Goal: Navigation & Orientation: Find specific page/section

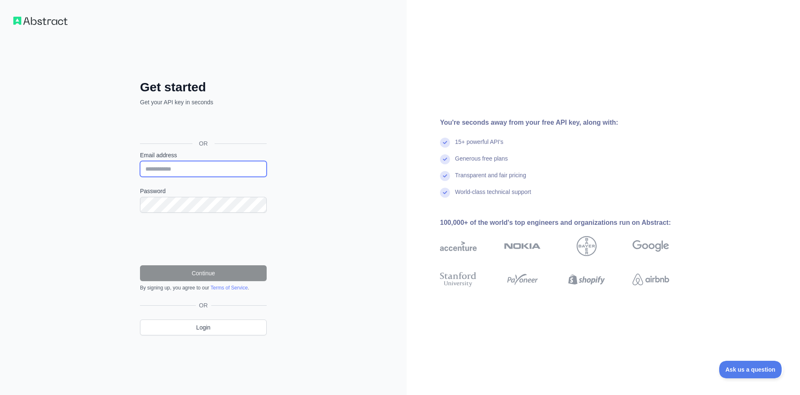
type input "**********"
click at [223, 274] on button "Continue" at bounding box center [203, 273] width 127 height 16
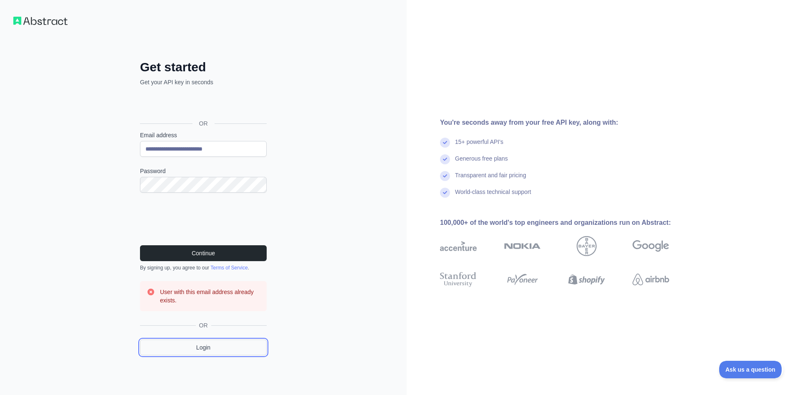
click at [232, 342] on link "Login" at bounding box center [203, 347] width 127 height 16
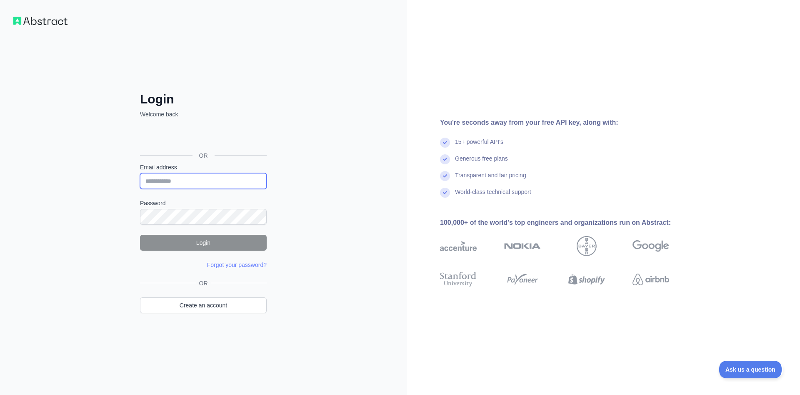
click at [199, 182] on input "Email address" at bounding box center [203, 181] width 127 height 16
type input "**********"
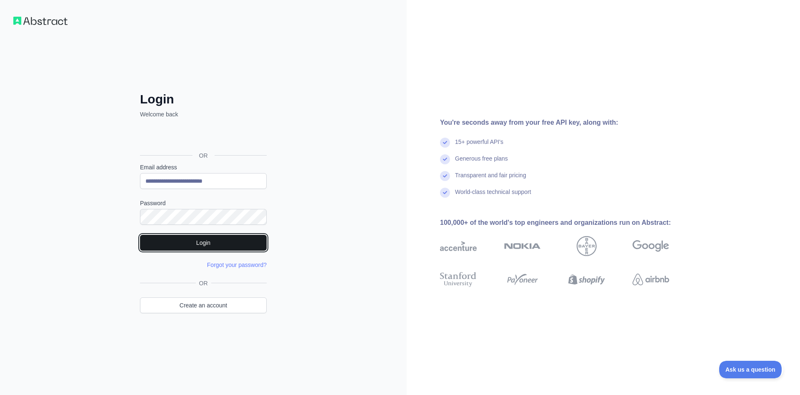
click at [244, 239] on button "Login" at bounding box center [203, 243] width 127 height 16
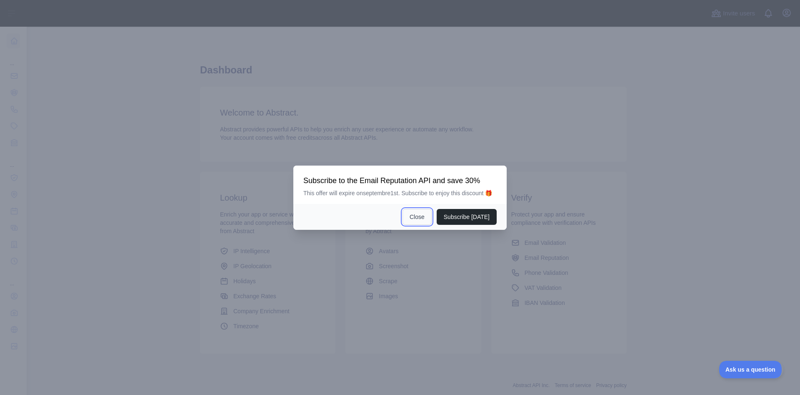
click at [415, 217] on button "Close" at bounding box center [417, 217] width 29 height 16
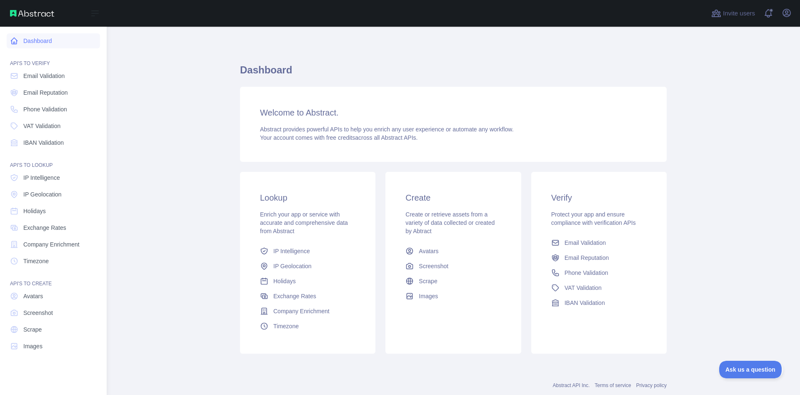
click at [13, 40] on icon at bounding box center [14, 41] width 8 height 8
click at [47, 80] on link "Email Validation" at bounding box center [53, 75] width 93 height 15
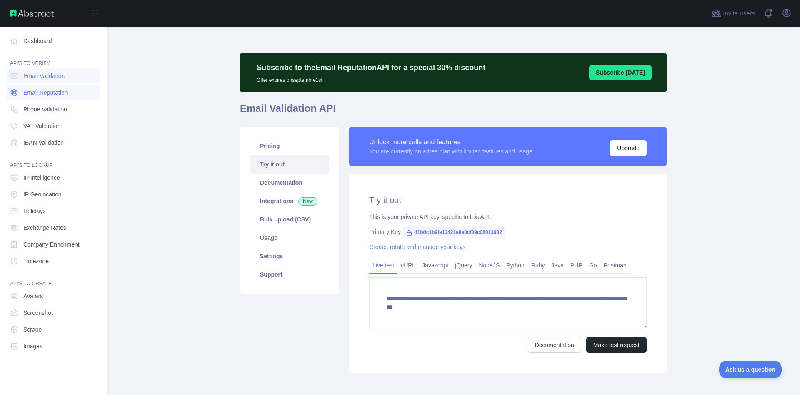
click at [51, 90] on span "Email Reputation" at bounding box center [45, 92] width 45 height 8
click at [54, 109] on span "Phone Validation" at bounding box center [45, 109] width 44 height 8
click at [53, 131] on link "VAT Validation" at bounding box center [53, 125] width 93 height 15
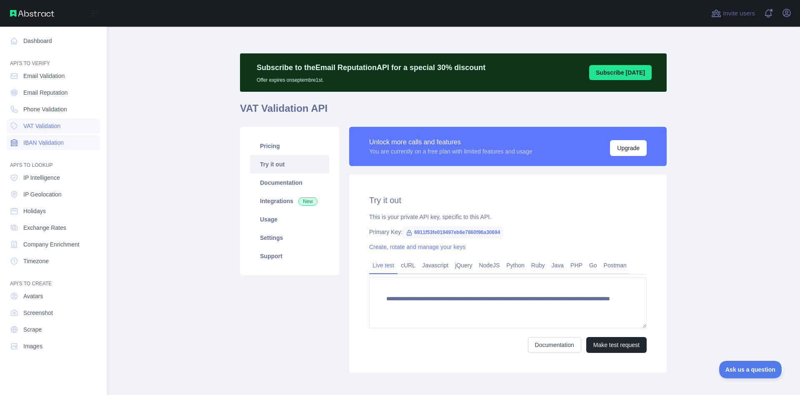
click at [52, 141] on span "IBAN Validation" at bounding box center [43, 142] width 40 height 8
click at [48, 93] on span "Email Reputation" at bounding box center [45, 92] width 45 height 8
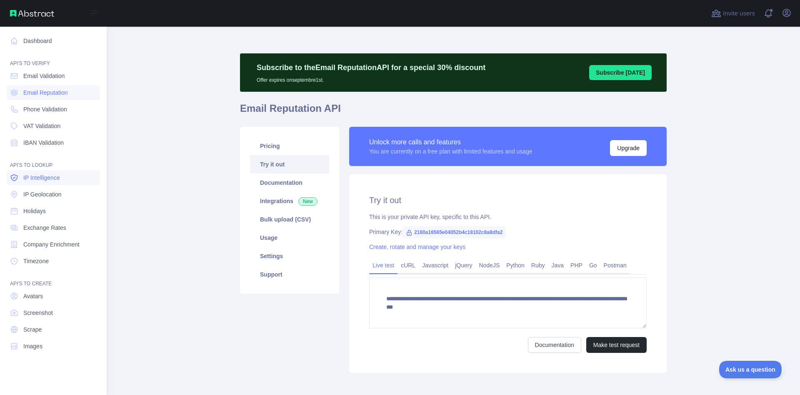
click at [38, 183] on link "IP Intelligence" at bounding box center [53, 177] width 93 height 15
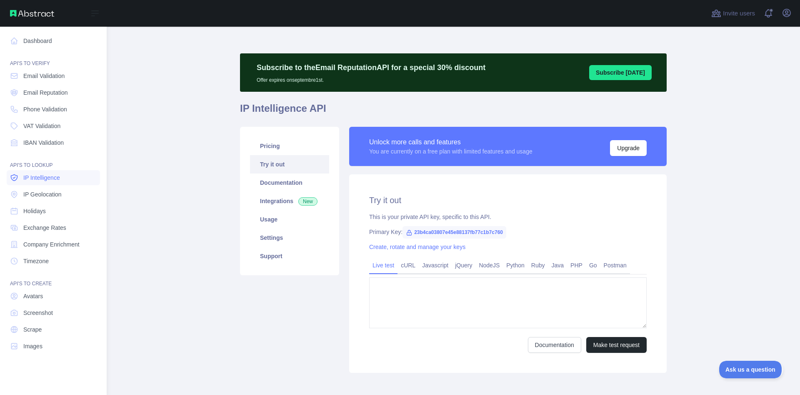
type textarea "**********"
click at [45, 197] on span "IP Geolocation" at bounding box center [42, 194] width 38 height 8
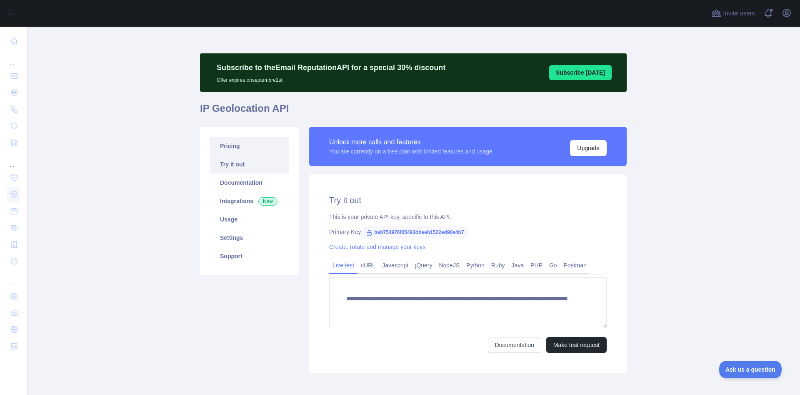
click at [231, 148] on link "Pricing" at bounding box center [249, 146] width 79 height 18
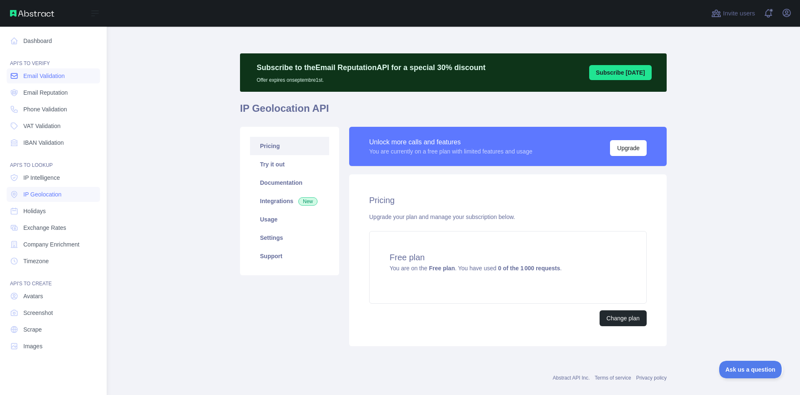
click at [42, 78] on span "Email Validation" at bounding box center [43, 76] width 41 height 8
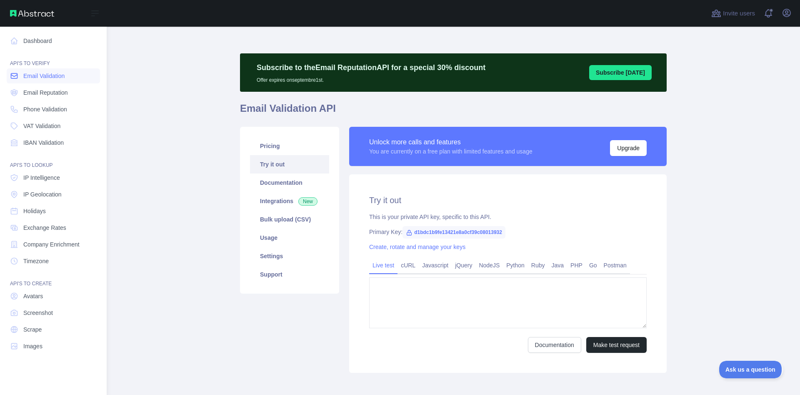
type textarea "**********"
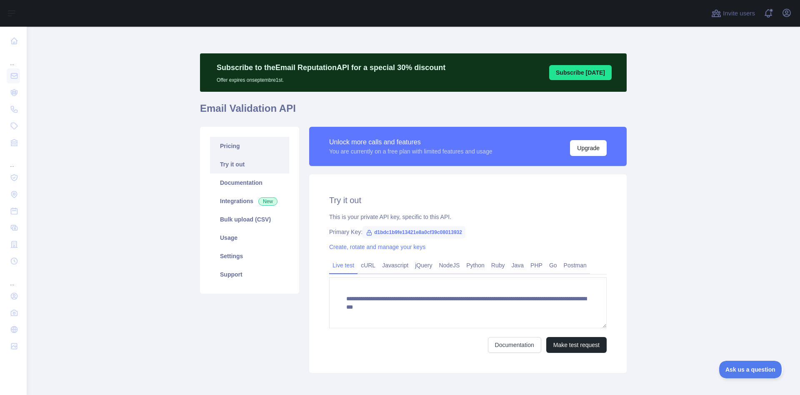
click at [239, 148] on link "Pricing" at bounding box center [249, 146] width 79 height 18
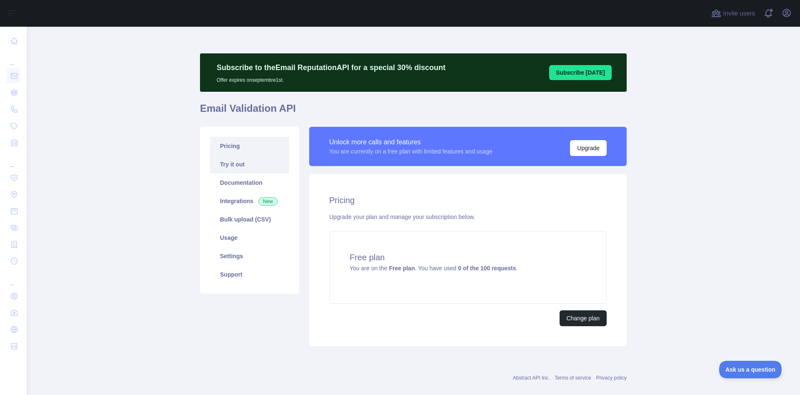
click at [240, 167] on link "Try it out" at bounding box center [249, 164] width 79 height 18
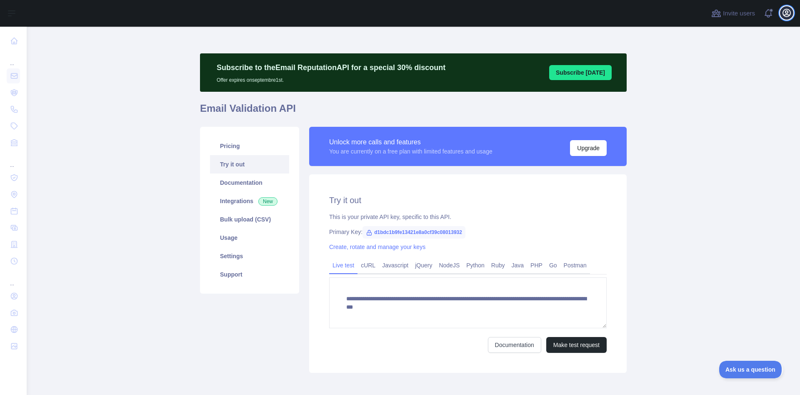
click at [792, 18] on icon "button" at bounding box center [787, 13] width 10 height 10
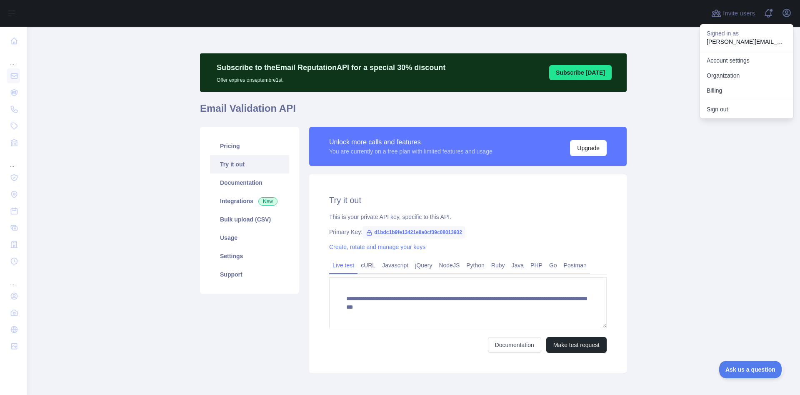
click at [732, 103] on button "Sign out" at bounding box center [746, 109] width 93 height 15
